Goal: Task Accomplishment & Management: Manage account settings

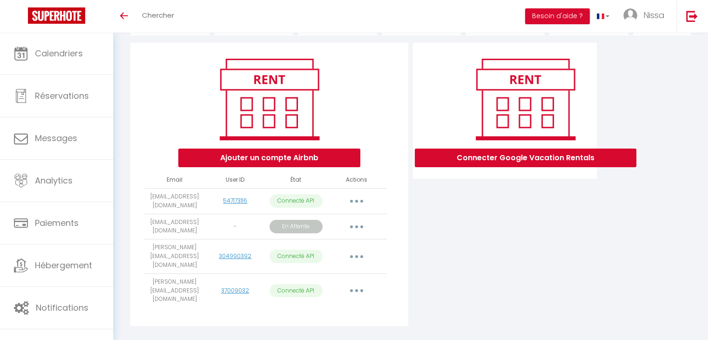
scroll to position [96, 0]
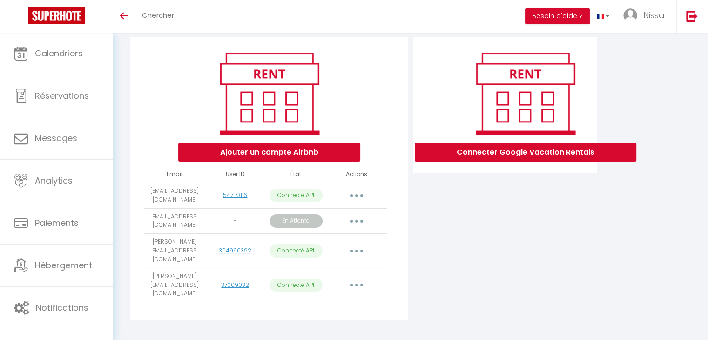
click at [352, 203] on button "button" at bounding box center [356, 195] width 26 height 15
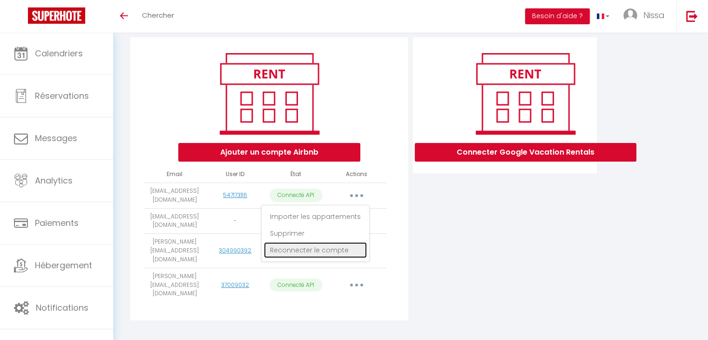
click at [327, 257] on link "Reconnecter le compte" at bounding box center [315, 250] width 103 height 16
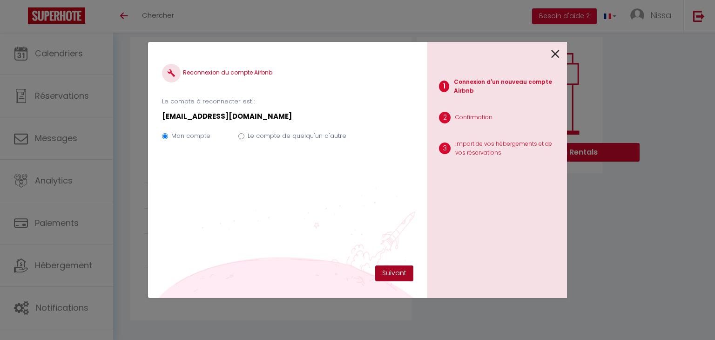
click at [388, 274] on button "Suivant" at bounding box center [394, 273] width 38 height 16
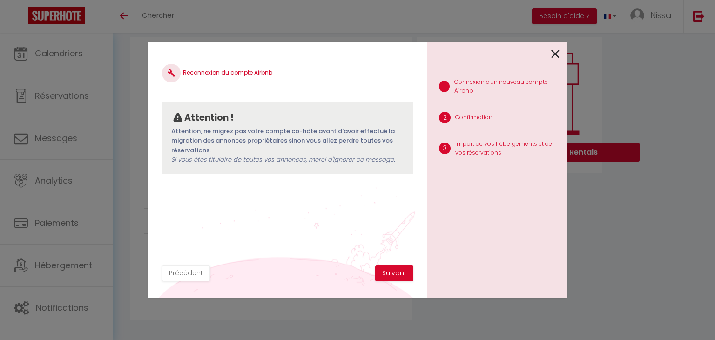
click at [555, 50] on icon at bounding box center [555, 54] width 8 height 14
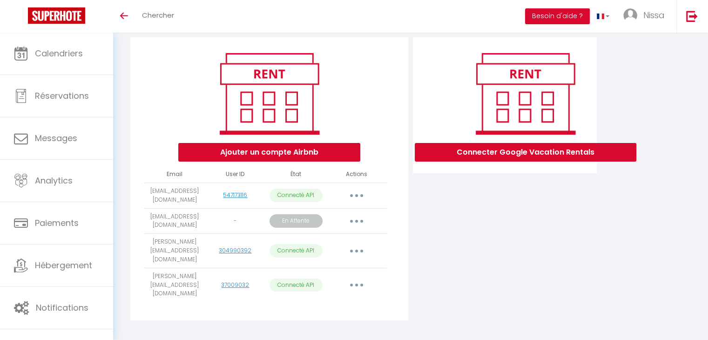
click at [348, 228] on button "button" at bounding box center [356, 221] width 26 height 15
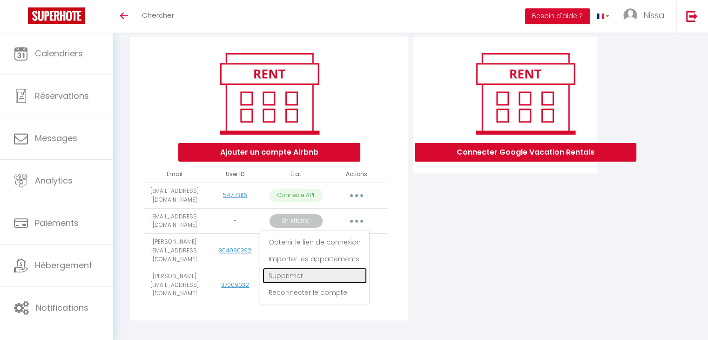
click at [286, 280] on link "Supprimer" at bounding box center [314, 276] width 104 height 16
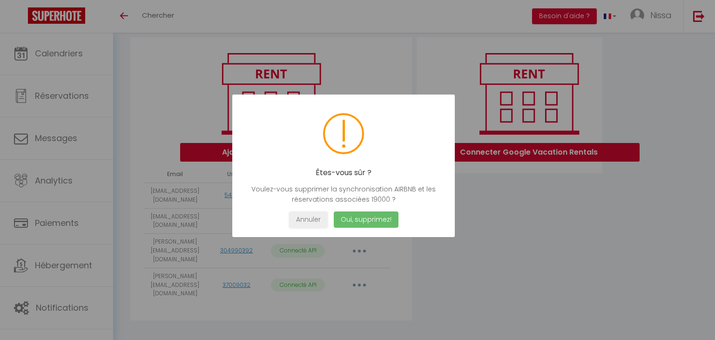
click at [351, 217] on button "Oui, supprimez!" at bounding box center [366, 219] width 65 height 16
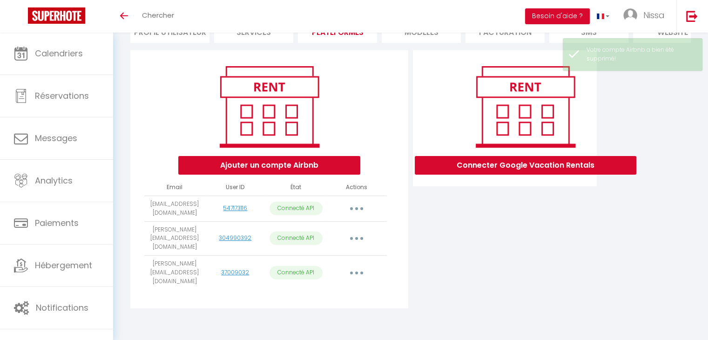
scroll to position [73, 0]
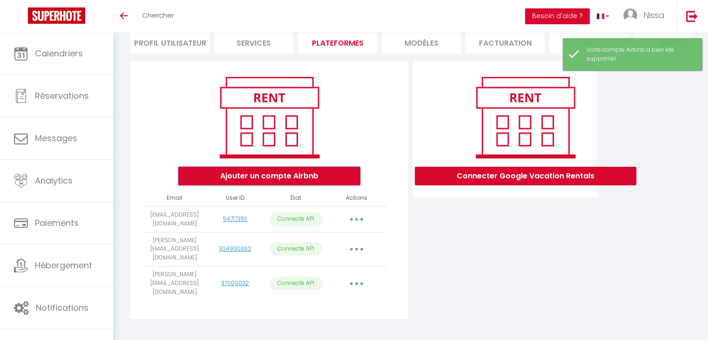
click at [321, 185] on button "Ajouter un compte Airbnb" at bounding box center [269, 176] width 182 height 19
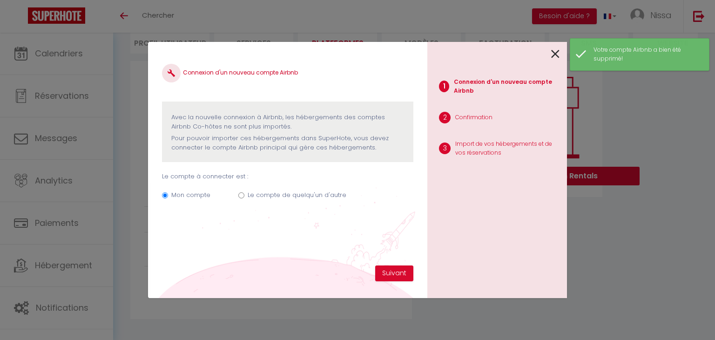
click at [241, 194] on input "Le compte de quelqu'un d'autre" at bounding box center [241, 195] width 6 height 6
radio input "true"
radio input "false"
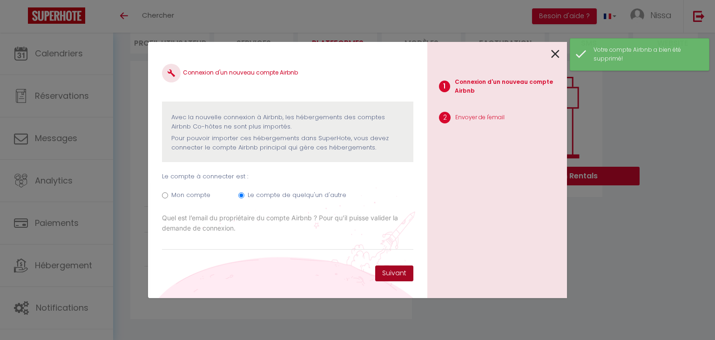
click at [377, 275] on button "Suivant" at bounding box center [394, 273] width 38 height 16
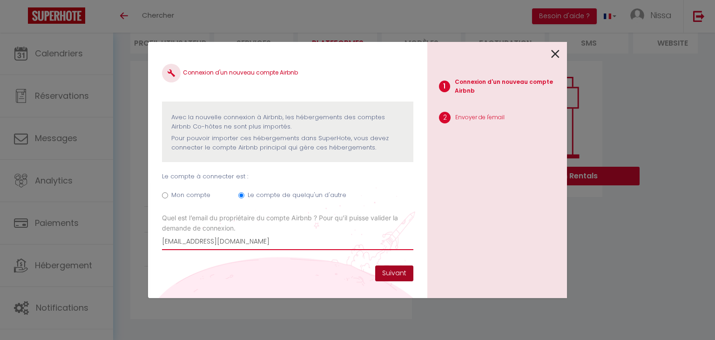
type input "[EMAIL_ADDRESS][DOMAIN_NAME]"
click at [403, 269] on button "Suivant" at bounding box center [394, 273] width 38 height 16
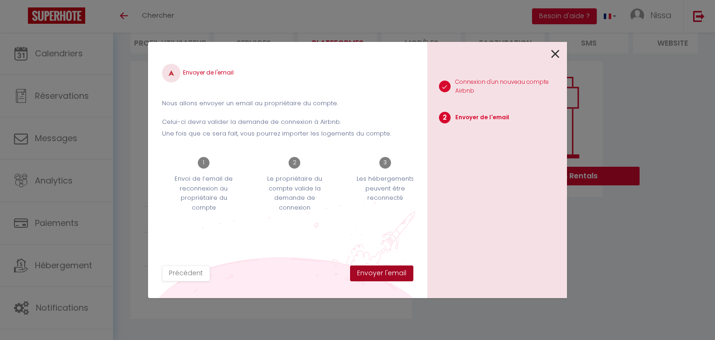
click at [388, 273] on button "Envoyer l'email" at bounding box center [381, 273] width 63 height 16
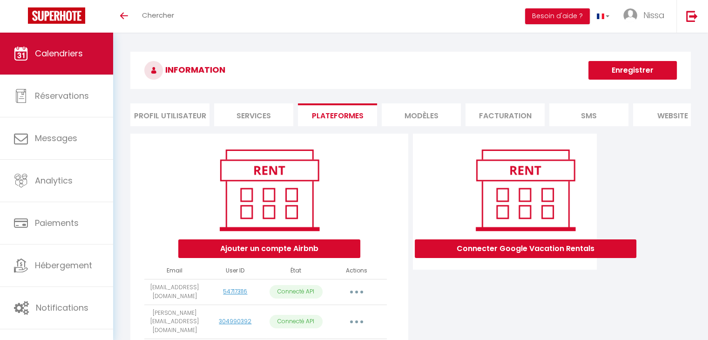
click at [33, 35] on link "Calendriers" at bounding box center [56, 54] width 113 height 42
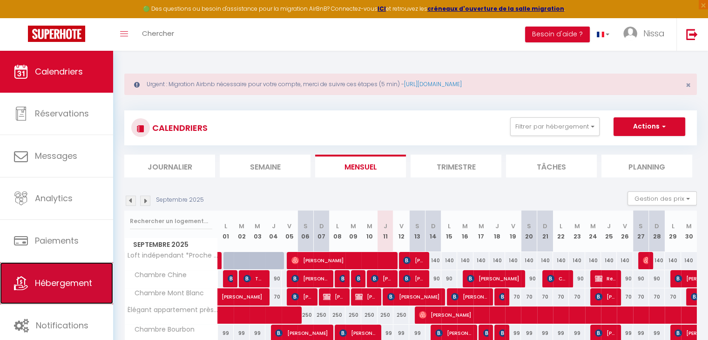
click at [45, 285] on span "Hébergement" at bounding box center [63, 283] width 57 height 12
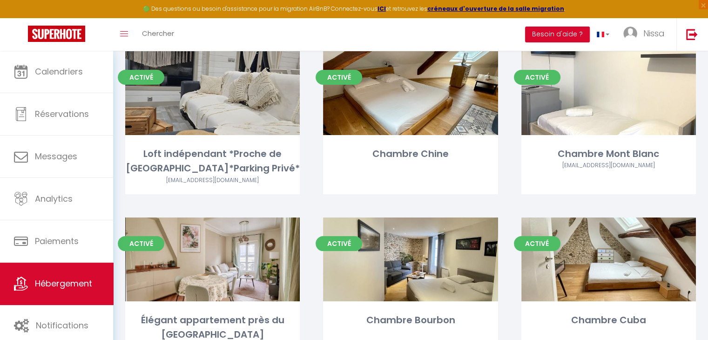
scroll to position [19, 0]
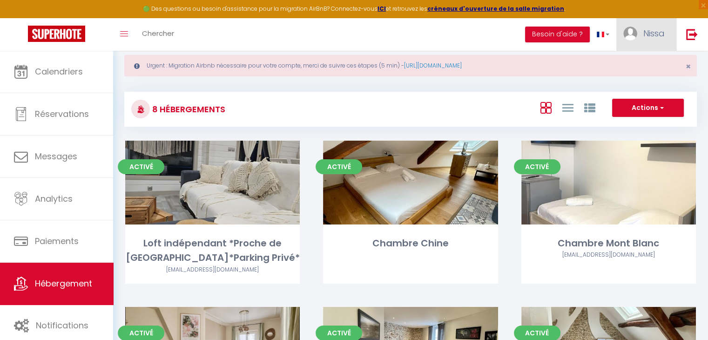
click at [645, 31] on span "Nissa" at bounding box center [653, 33] width 21 height 12
click at [637, 63] on link "Paramètres" at bounding box center [638, 65] width 69 height 16
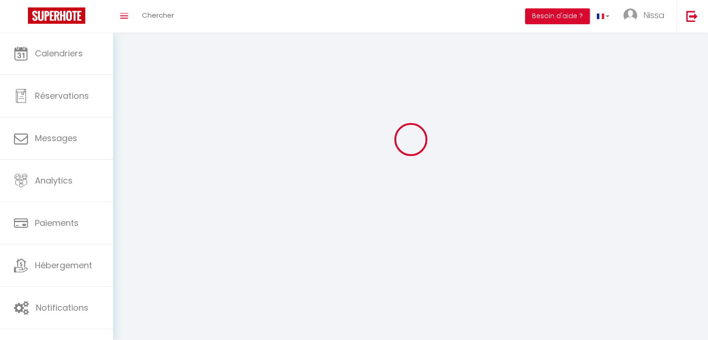
select select
type input "Nissa"
type input "Ridane"
type input "0659587802"
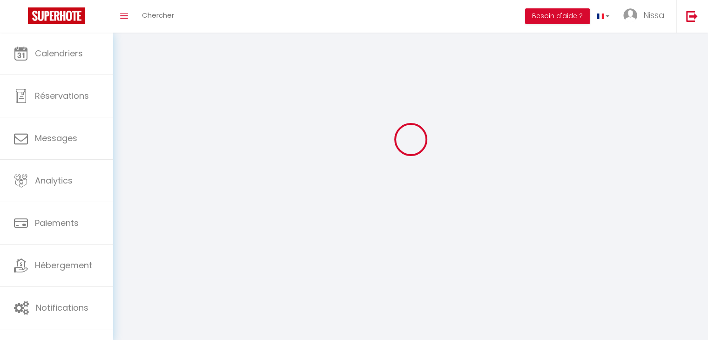
type input "4 ter de la plesse"
type input "91140"
type input "Villebon"
type input "P769xoYqvxsijuEKp4RXEZ6KW"
type input "kU3hO8TsCe6HwsjfyjJIutbwd"
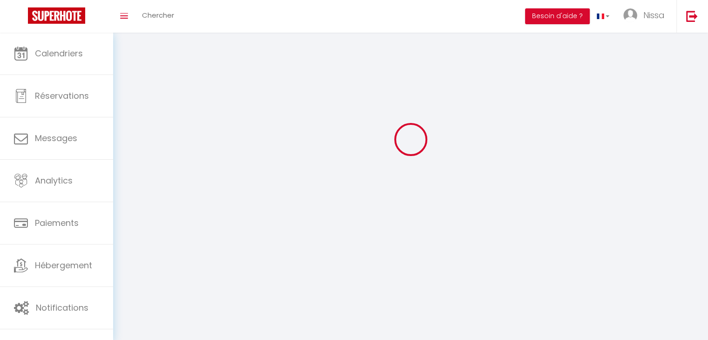
type input "[URL][DOMAIN_NAME]"
select select "28"
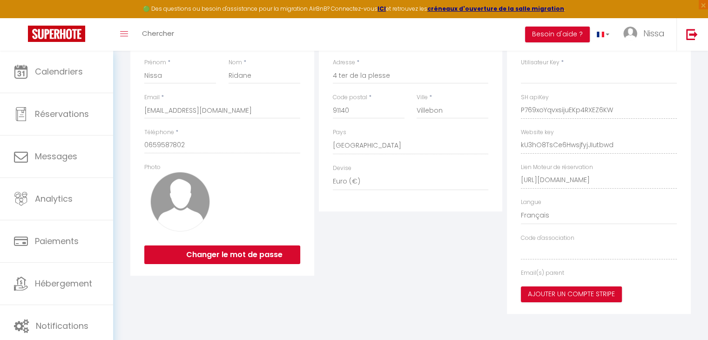
type input "P769xoYqvxsijuEKp4RXEZ6KW"
type input "kU3hO8TsCe6HwsjfyjJIutbwd"
type input "[URL][DOMAIN_NAME]"
select select "fr"
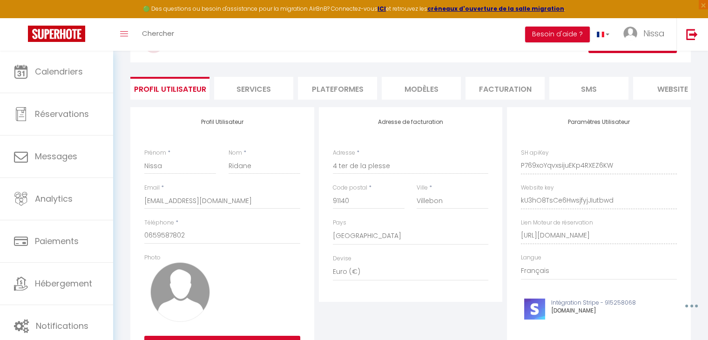
scroll to position [46, 0]
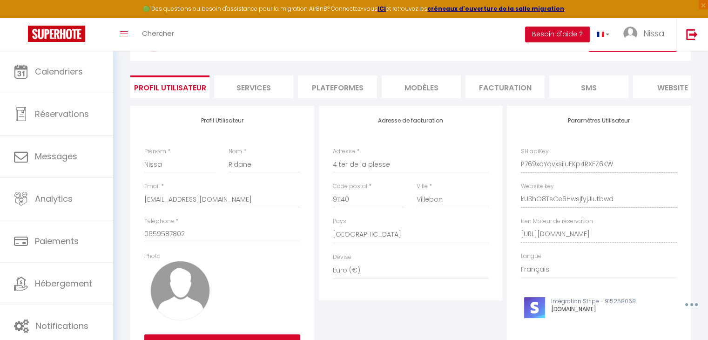
click at [350, 86] on li "Plateformes" at bounding box center [337, 86] width 79 height 23
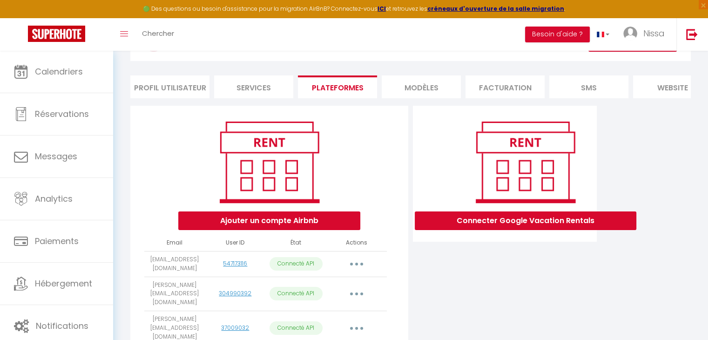
drag, startPoint x: 325, startPoint y: 282, endPoint x: 493, endPoint y: 54, distance: 283.1
click at [493, 54] on div "INFORMATION Enregistrer Profil Utilisateur Services Plateformes MODÈLES Factura…" at bounding box center [410, 210] width 560 height 373
click at [620, 139] on div "Connecter Google Vacation Rentals" at bounding box center [525, 173] width 209 height 113
